Goal: Navigation & Orientation: Find specific page/section

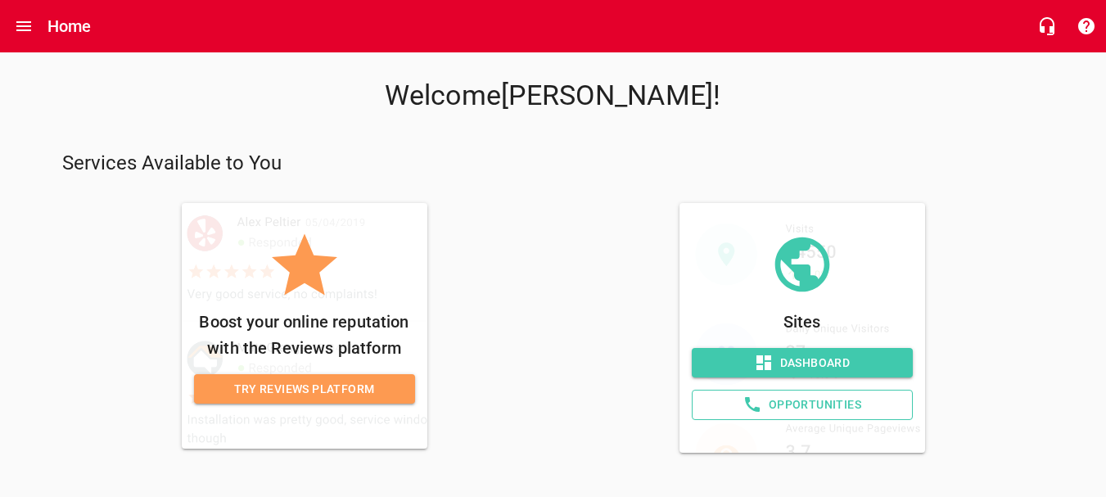
scroll to position [69, 0]
click at [799, 354] on span "Dashboard" at bounding box center [802, 363] width 195 height 20
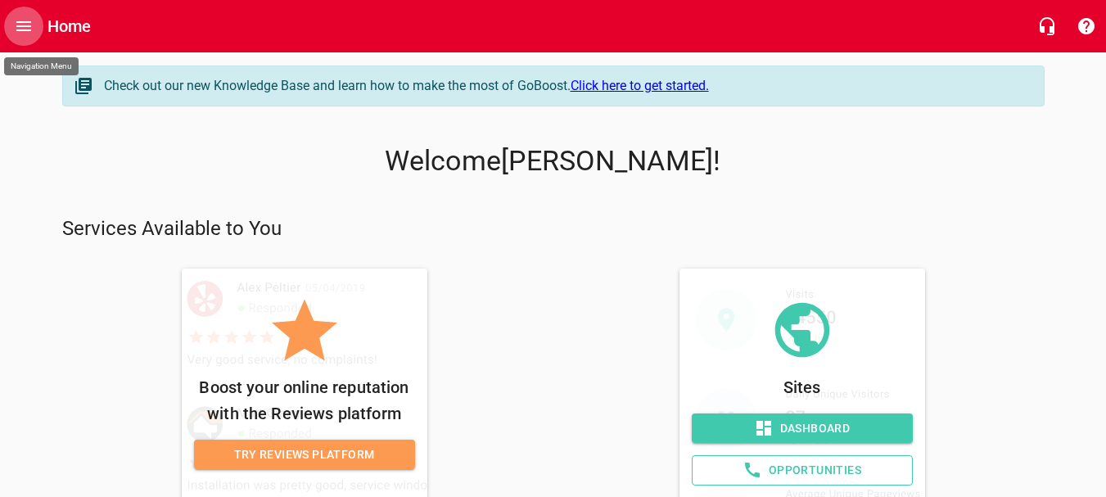
click at [30, 29] on icon "Open drawer" at bounding box center [23, 26] width 15 height 10
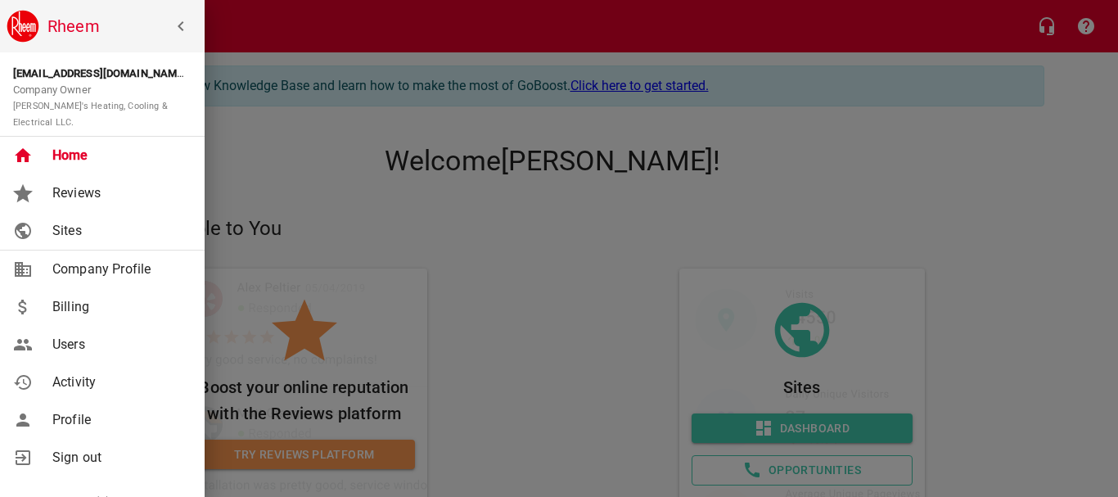
click at [65, 146] on span "Home" at bounding box center [118, 156] width 133 height 20
click at [333, 156] on div at bounding box center [559, 248] width 1118 height 497
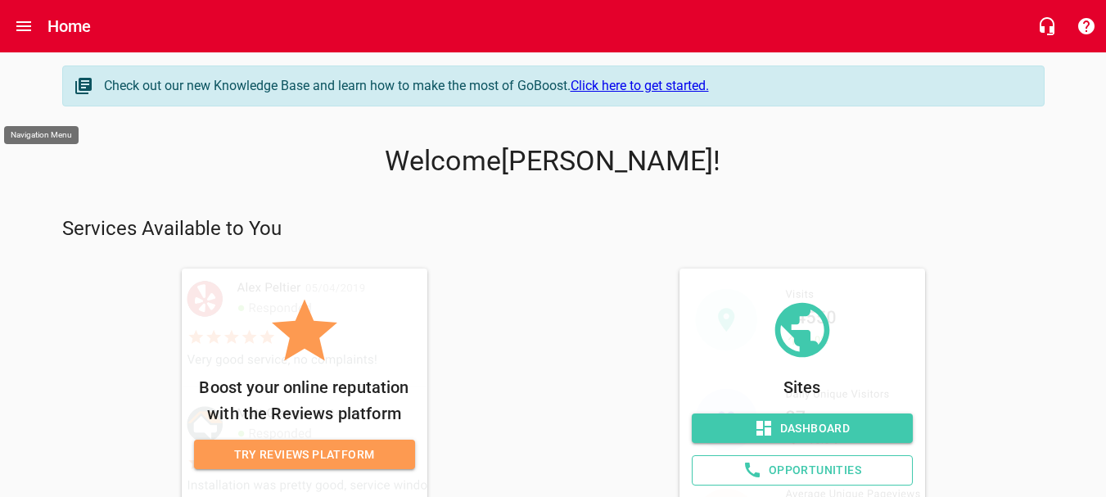
scroll to position [69, 0]
